Goal: Task Accomplishment & Management: Complete application form

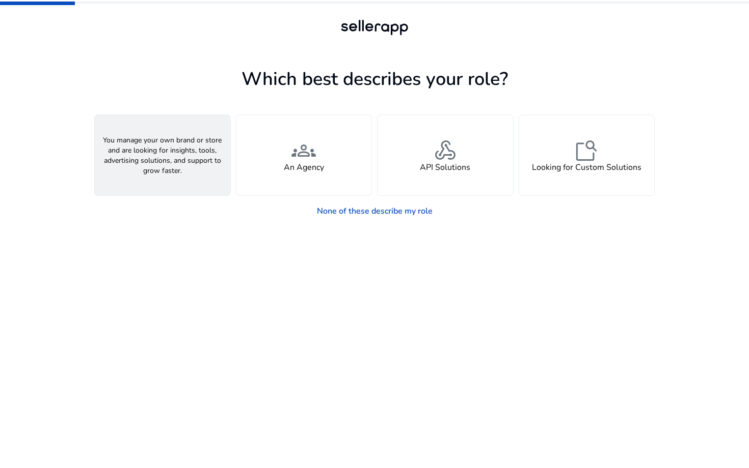
click at [176, 153] on div "person A Seller" at bounding box center [162, 155] width 135 height 80
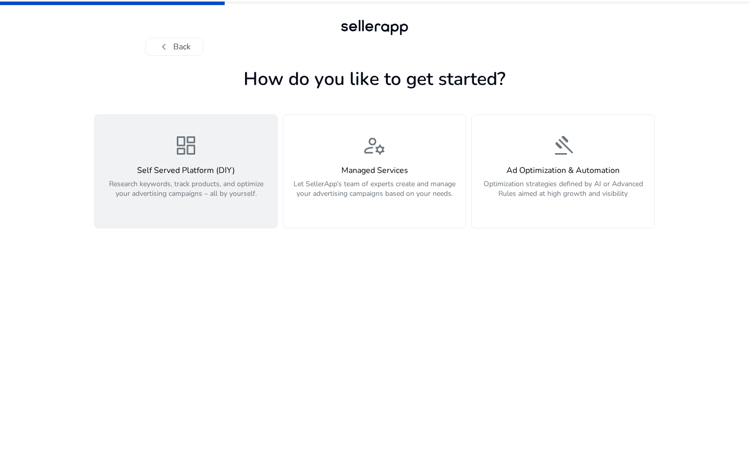
click at [189, 154] on span "dashboard" at bounding box center [186, 145] width 24 height 24
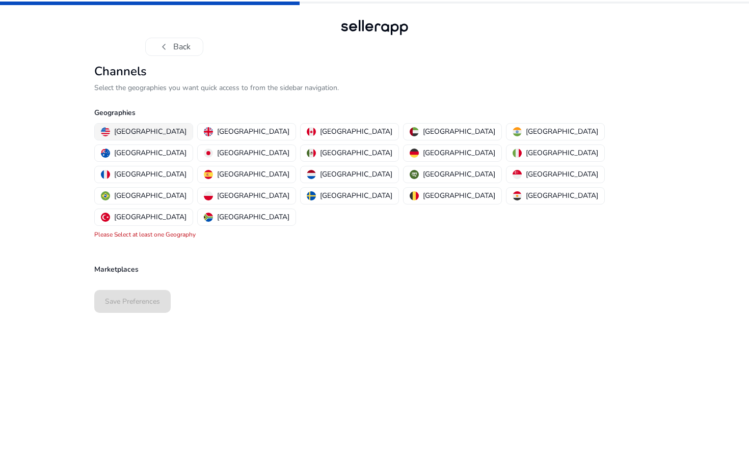
click at [136, 129] on p "[GEOGRAPHIC_DATA]" at bounding box center [150, 131] width 72 height 11
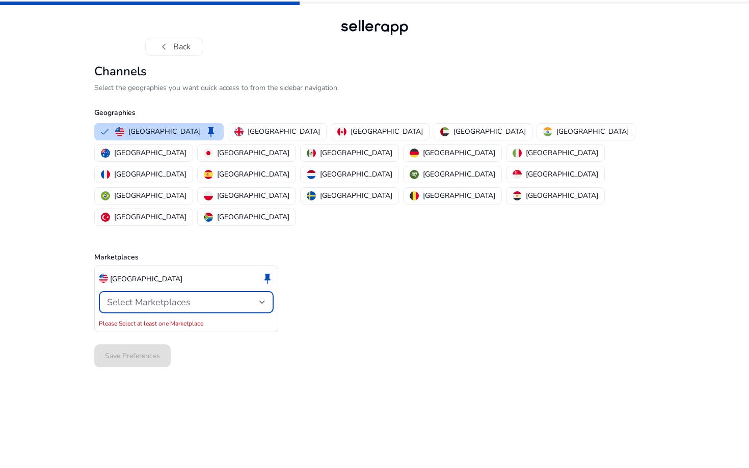
click at [154, 296] on span "Select Marketplaces" at bounding box center [149, 302] width 84 height 12
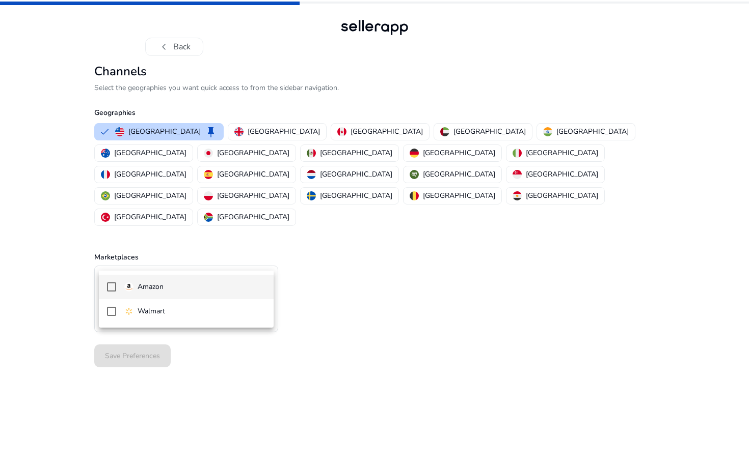
click at [96, 279] on div at bounding box center [374, 234] width 749 height 468
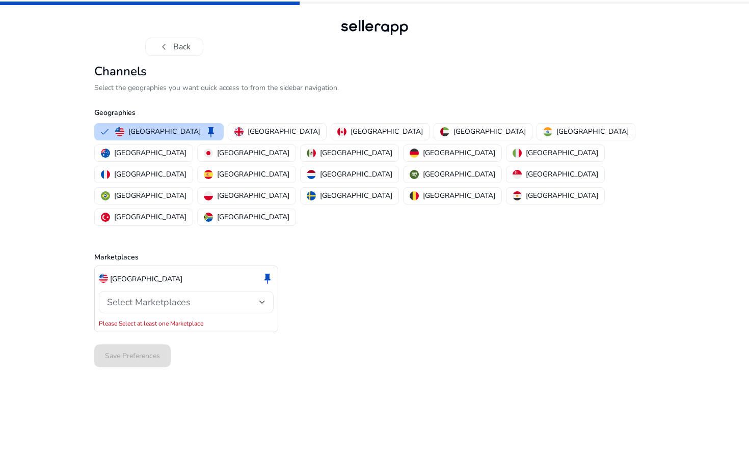
click at [120, 296] on span "Select Marketplaces" at bounding box center [149, 302] width 84 height 12
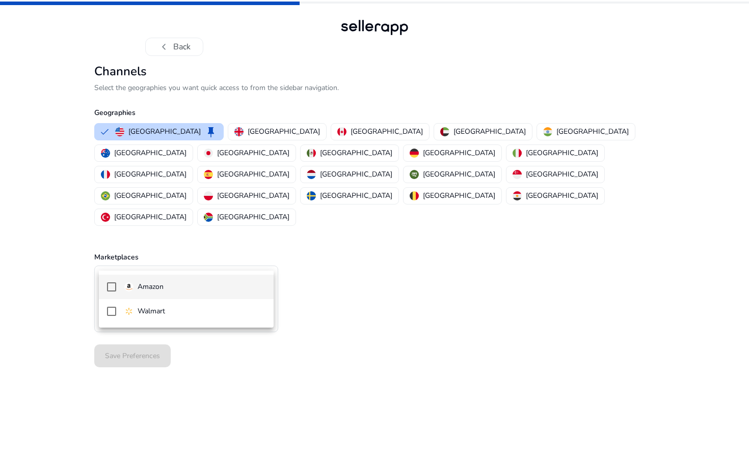
click at [107, 285] on mat-pseudo-checkbox at bounding box center [111, 287] width 9 height 9
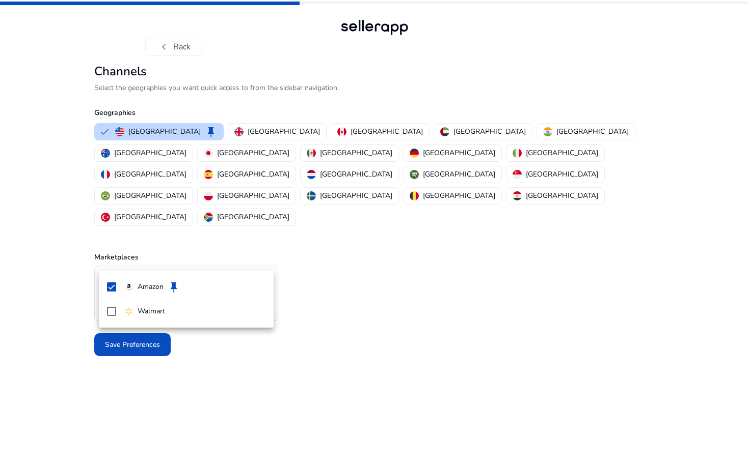
click at [60, 321] on div at bounding box center [374, 234] width 749 height 468
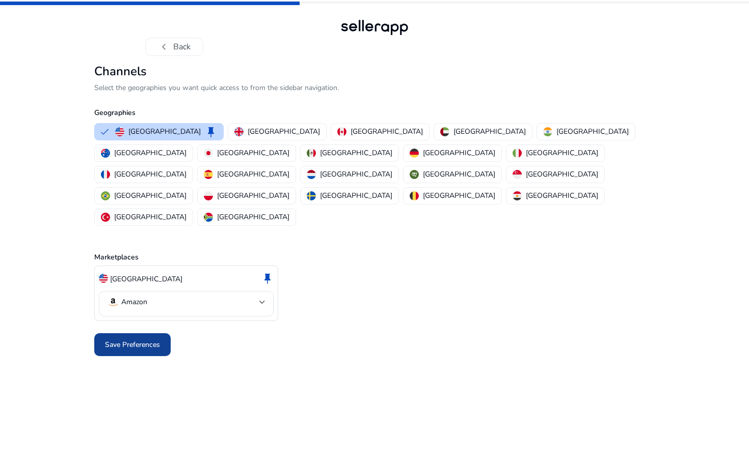
click at [114, 340] on span "Save Preferences" at bounding box center [132, 345] width 55 height 11
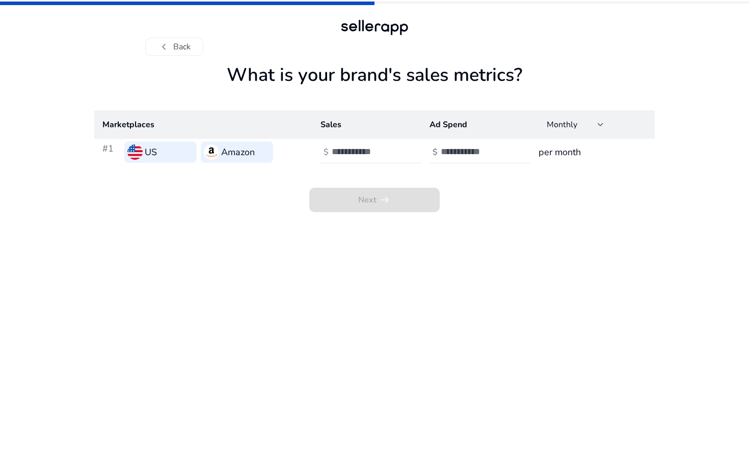
click at [229, 146] on h3 "Amazon" at bounding box center [238, 152] width 34 height 14
click at [355, 152] on input "number" at bounding box center [366, 151] width 69 height 11
